Goal: Task Accomplishment & Management: Manage account settings

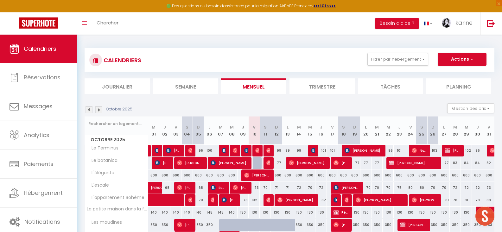
click at [88, 109] on img at bounding box center [89, 109] width 7 height 7
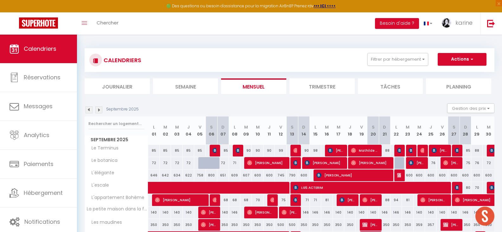
click at [88, 109] on img at bounding box center [89, 109] width 7 height 7
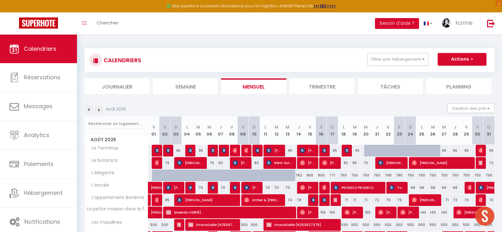
click at [88, 109] on img at bounding box center [89, 109] width 7 height 7
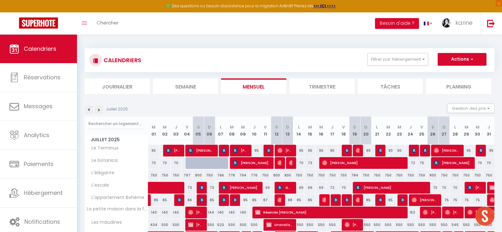
click at [88, 109] on img at bounding box center [89, 109] width 7 height 7
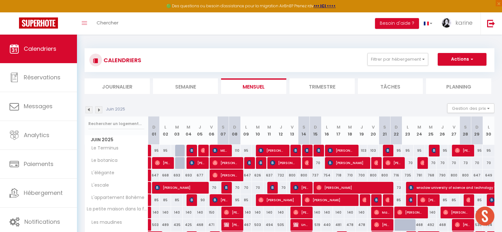
click at [88, 109] on img at bounding box center [89, 109] width 7 height 7
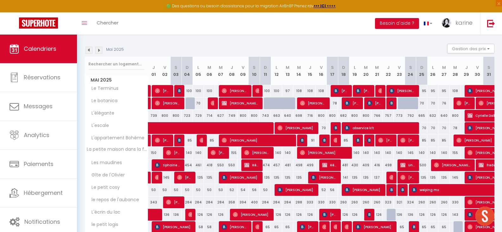
scroll to position [28, 0]
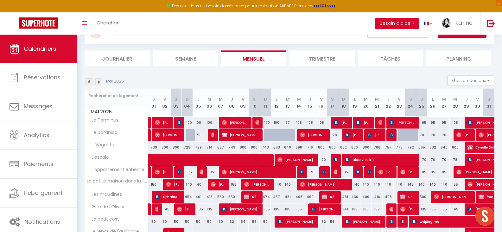
click at [89, 83] on img at bounding box center [89, 81] width 7 height 7
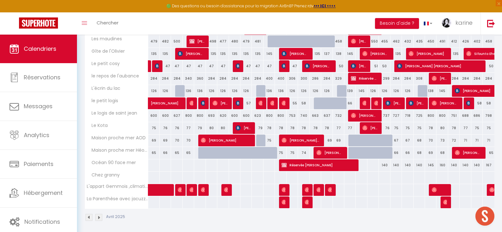
scroll to position [186, 0]
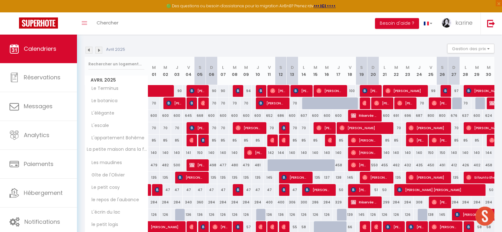
click at [88, 50] on img at bounding box center [89, 50] width 7 height 7
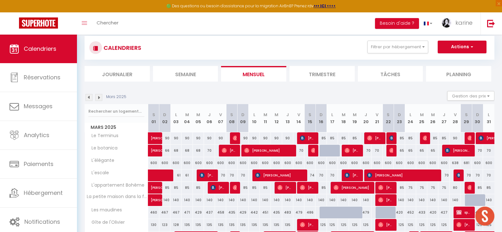
scroll to position [0, 0]
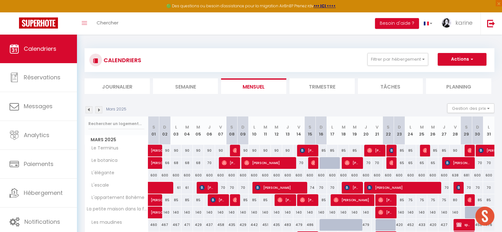
click at [98, 110] on img at bounding box center [98, 109] width 7 height 7
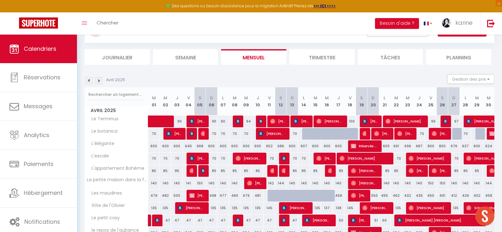
scroll to position [28, 0]
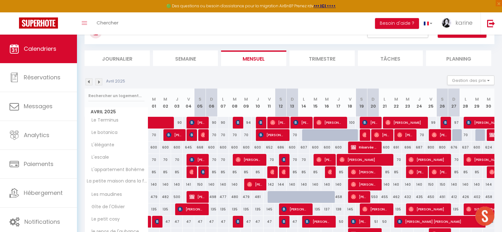
click at [99, 81] on img at bounding box center [98, 81] width 7 height 7
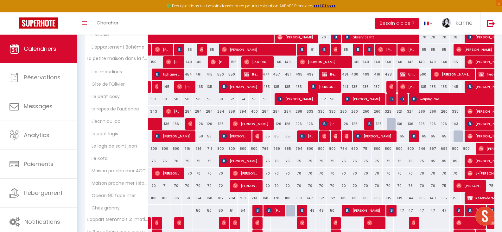
scroll to position [161, 0]
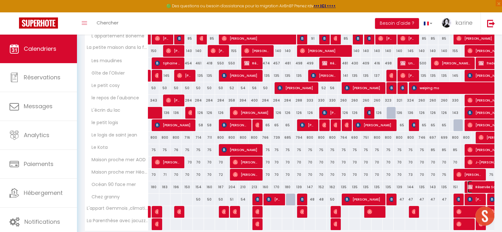
click at [483, 187] on span "Réservée Sandrine" at bounding box center [490, 187] width 44 height 12
select select "OK"
select select "KO"
select select "0"
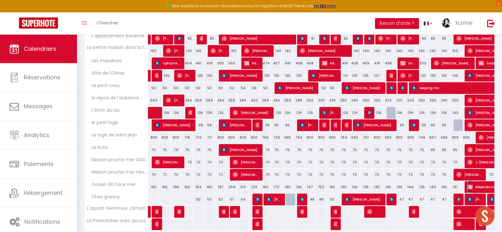
select select "1"
select select
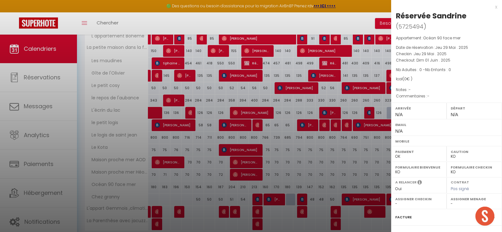
click at [352, 21] on div at bounding box center [251, 116] width 502 height 232
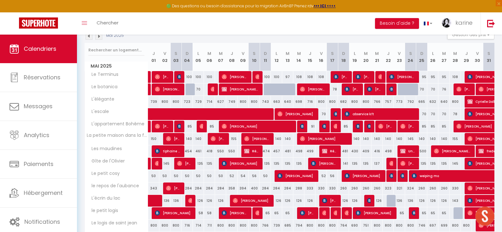
scroll to position [66, 0]
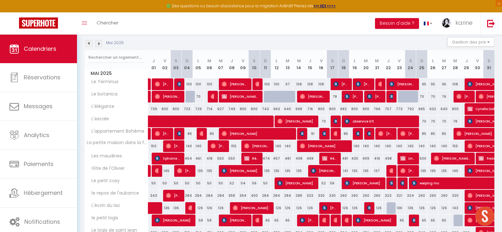
click at [99, 42] on img at bounding box center [98, 43] width 7 height 7
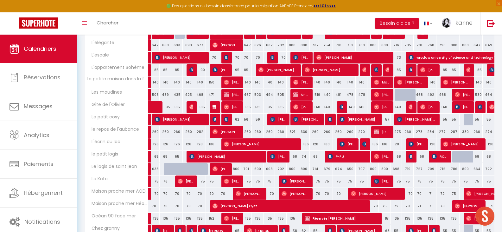
scroll to position [123, 0]
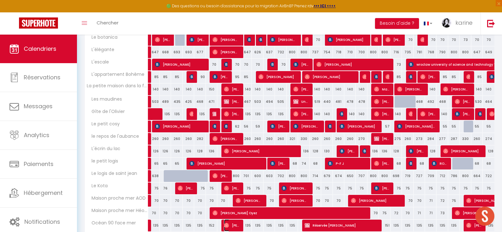
click at [233, 226] on span "[PERSON_NAME]" at bounding box center [231, 225] width 15 height 12
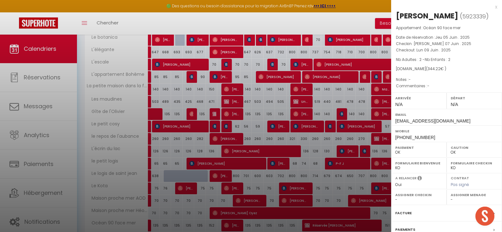
click at [233, 226] on div at bounding box center [251, 116] width 502 height 232
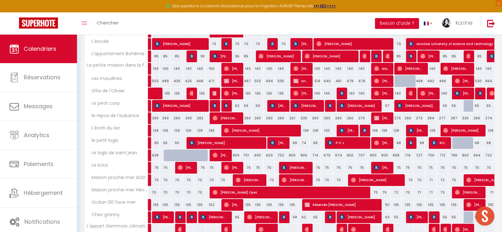
scroll to position [155, 0]
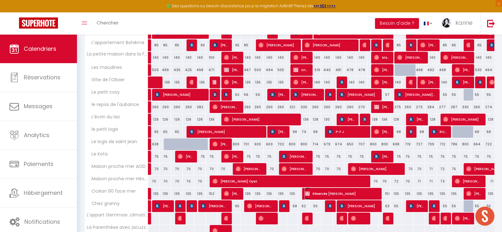
click at [348, 196] on span "Réservée [PERSON_NAME]" at bounding box center [341, 193] width 72 height 12
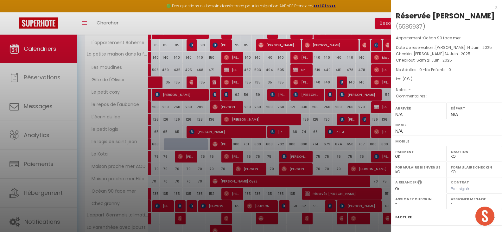
click at [348, 195] on div at bounding box center [251, 116] width 502 height 232
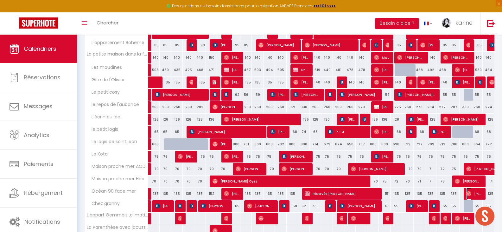
click at [469, 192] on img at bounding box center [468, 193] width 5 height 5
select select "OK"
select select "46670"
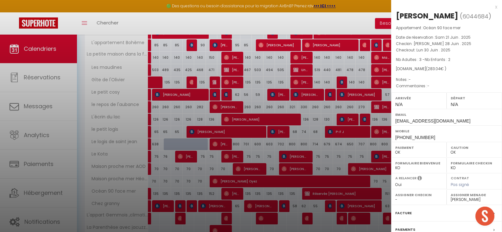
click at [331, 18] on div at bounding box center [251, 116] width 502 height 232
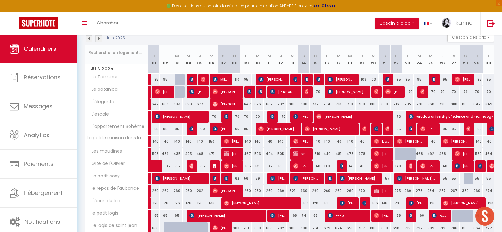
scroll to position [60, 0]
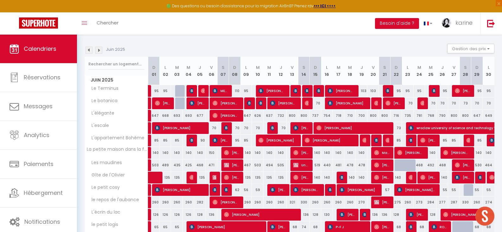
click at [100, 48] on img at bounding box center [98, 50] width 7 height 7
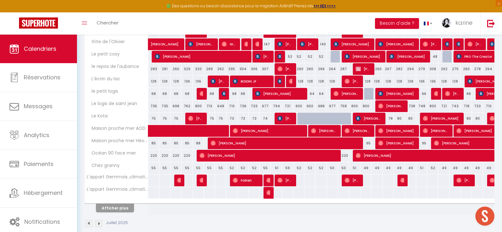
scroll to position [202, 0]
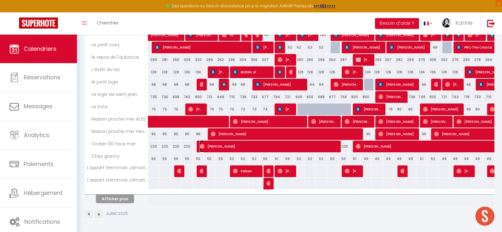
click at [329, 146] on span "[PERSON_NAME]" at bounding box center [268, 146] width 137 height 12
select select
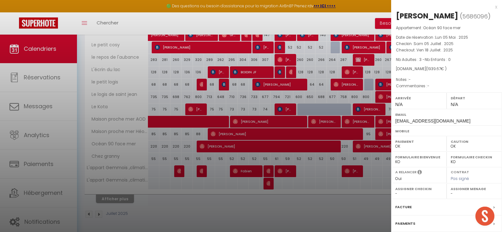
click at [295, 212] on div at bounding box center [251, 116] width 502 height 232
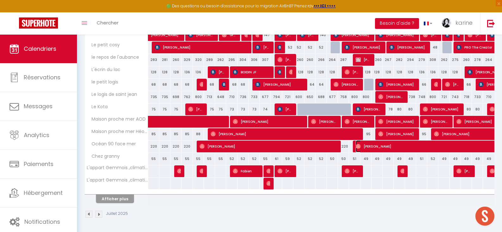
click at [383, 146] on span "[PERSON_NAME]" at bounding box center [458, 146] width 204 height 12
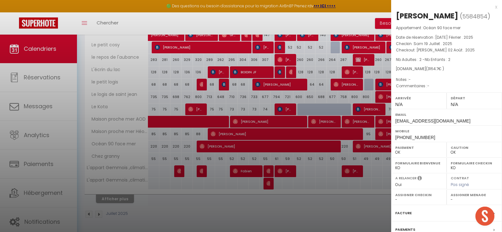
click at [347, 23] on div at bounding box center [251, 116] width 502 height 232
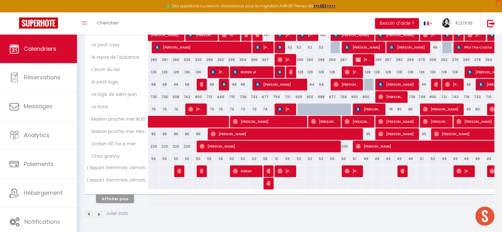
click at [98, 213] on img at bounding box center [98, 213] width 7 height 7
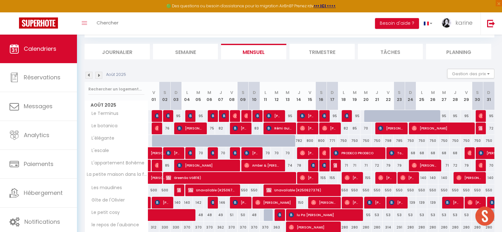
scroll to position [186, 0]
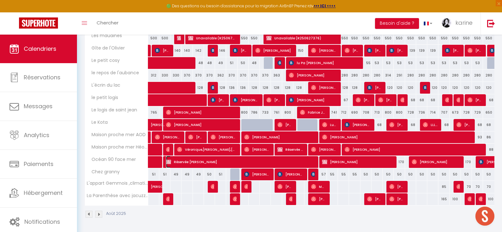
click at [203, 161] on span "Réservée [PERSON_NAME]" at bounding box center [240, 162] width 148 height 12
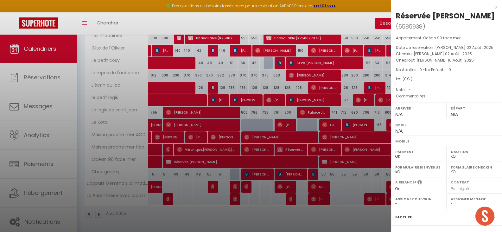
click at [293, 26] on div at bounding box center [251, 116] width 502 height 232
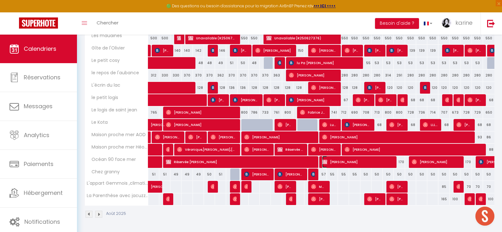
click at [347, 161] on span "[PERSON_NAME]" at bounding box center [357, 162] width 70 height 12
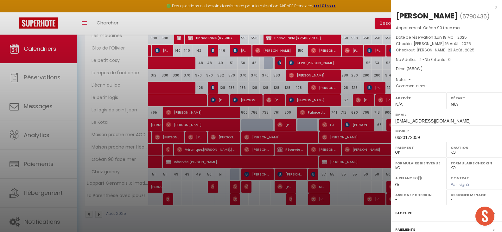
click at [352, 17] on div at bounding box center [251, 116] width 502 height 232
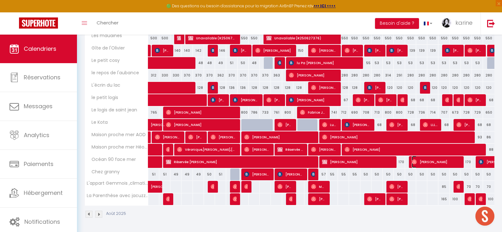
click at [431, 160] on span "[PERSON_NAME]" at bounding box center [436, 162] width 48 height 12
select select "OK"
select select "46670"
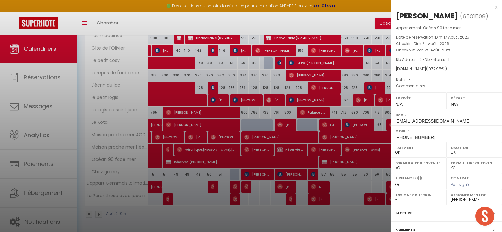
click at [348, 22] on div at bounding box center [251, 116] width 502 height 232
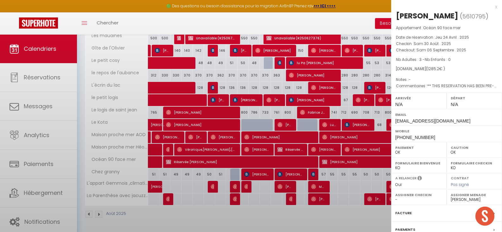
select select "KO"
select select
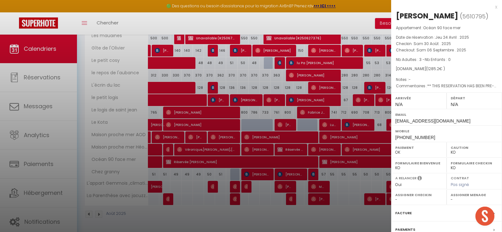
click at [314, 23] on div at bounding box center [251, 116] width 502 height 232
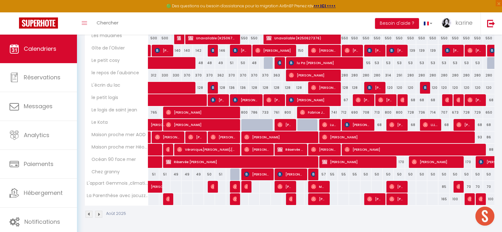
click at [99, 214] on img at bounding box center [98, 213] width 7 height 7
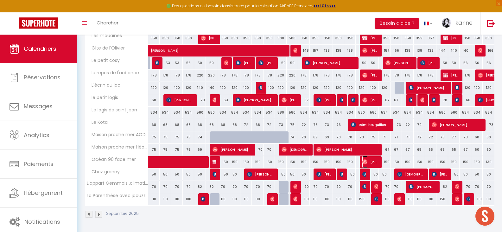
click at [373, 161] on span "[PERSON_NAME]" at bounding box center [369, 162] width 15 height 12
select select "OK"
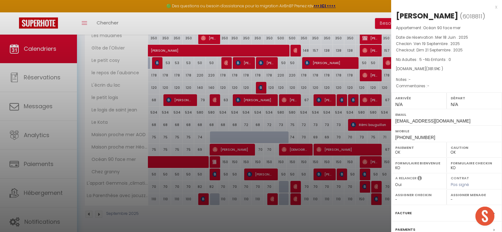
click at [318, 23] on div at bounding box center [251, 116] width 502 height 232
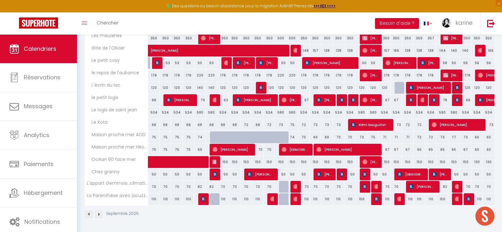
click at [100, 214] on img at bounding box center [98, 213] width 7 height 7
